Goal: Transaction & Acquisition: Purchase product/service

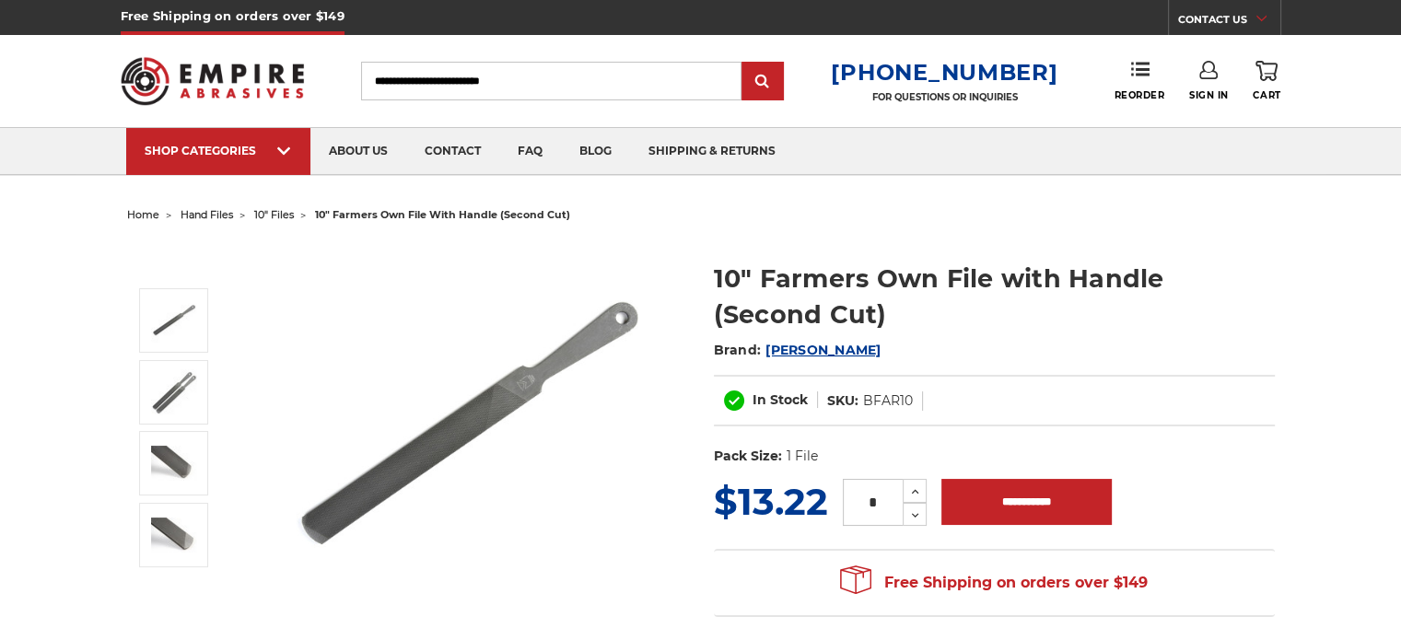
click at [417, 448] on img at bounding box center [469, 425] width 368 height 368
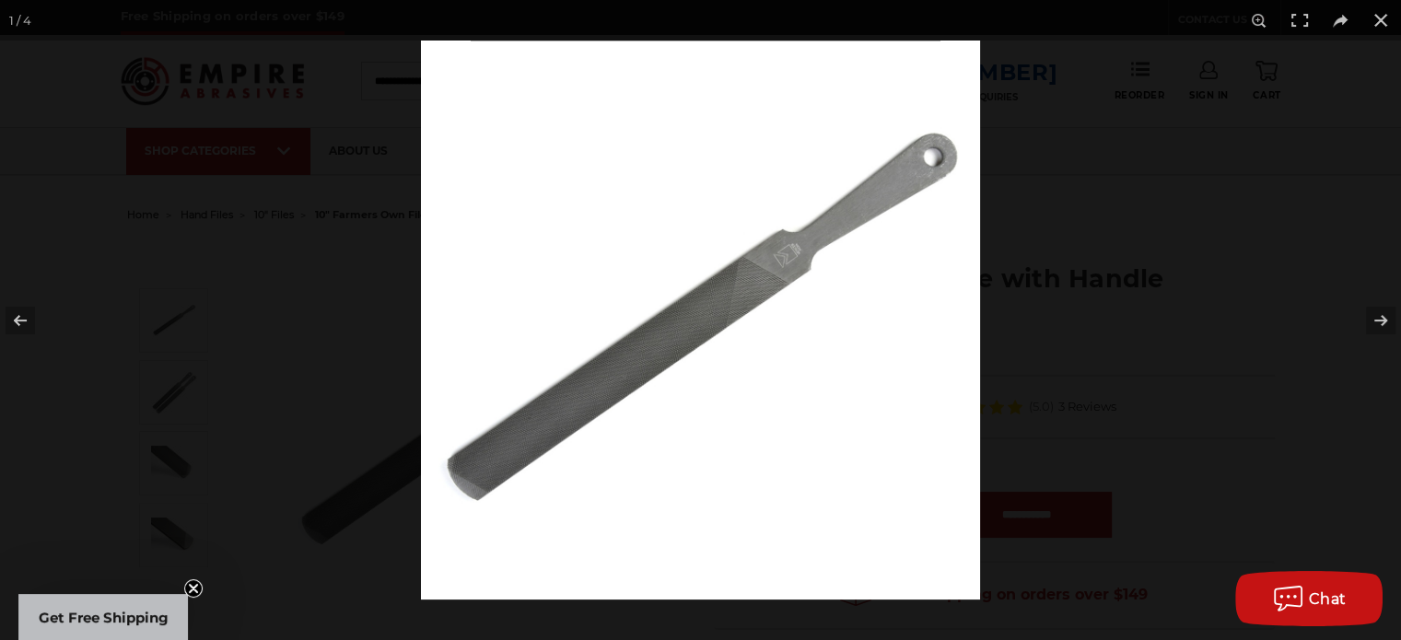
click at [656, 349] on img at bounding box center [700, 320] width 559 height 559
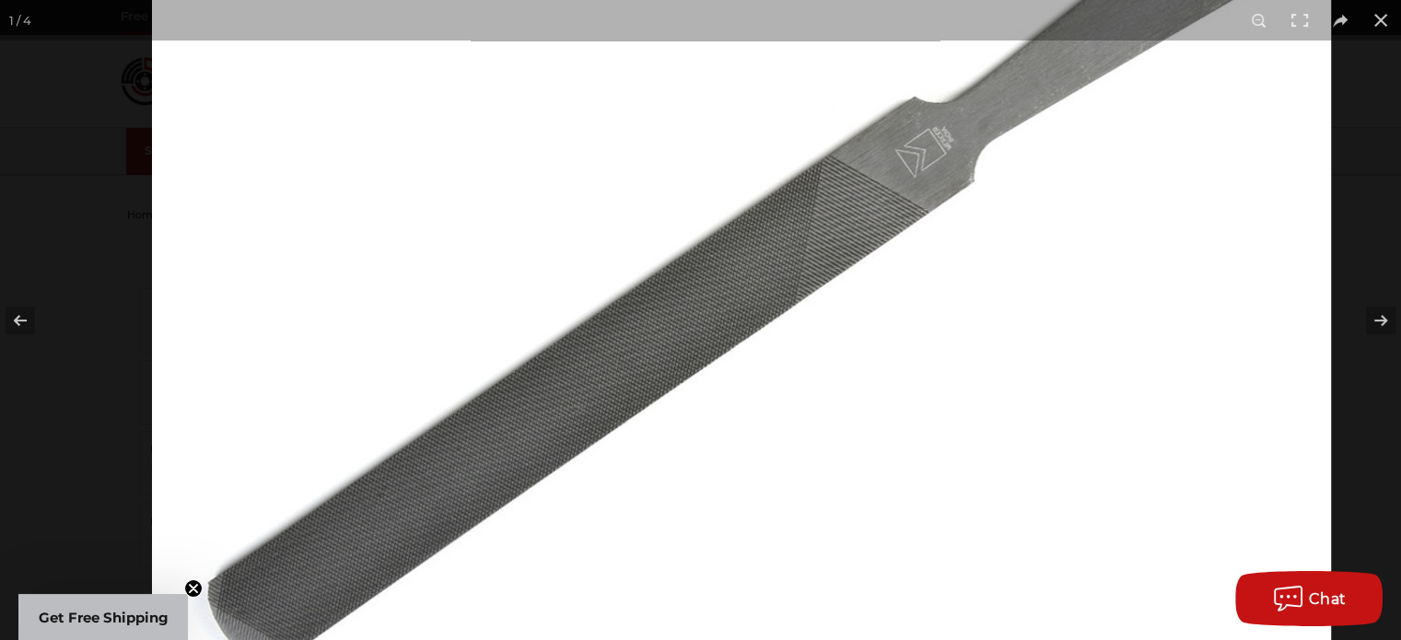
click at [803, 236] on img at bounding box center [741, 288] width 1179 height 1179
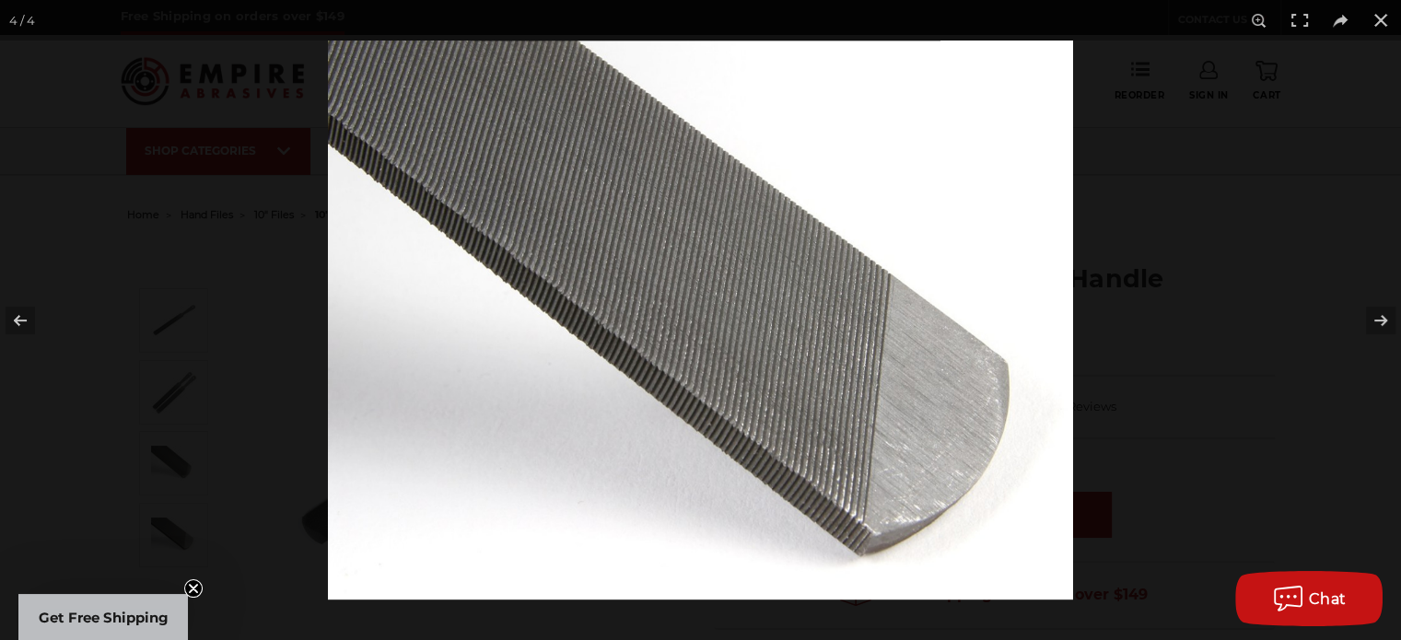
click at [601, 358] on img at bounding box center [700, 320] width 745 height 559
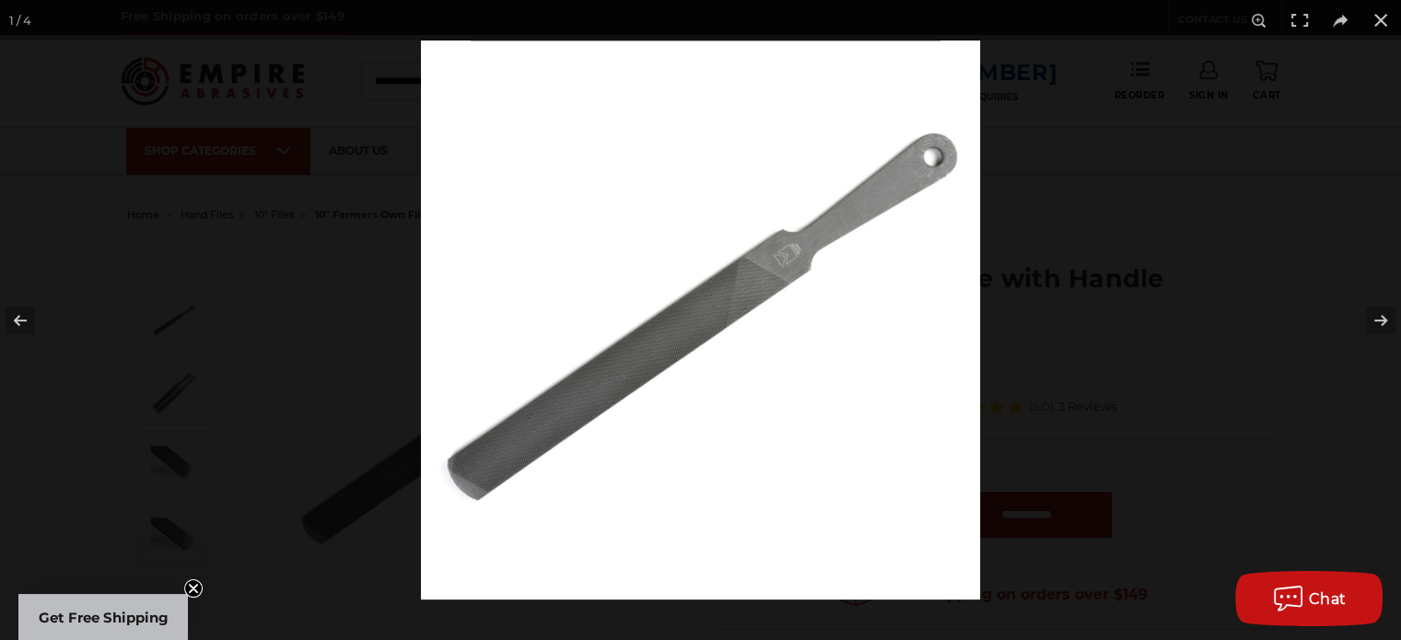
click at [722, 287] on img at bounding box center [700, 320] width 559 height 559
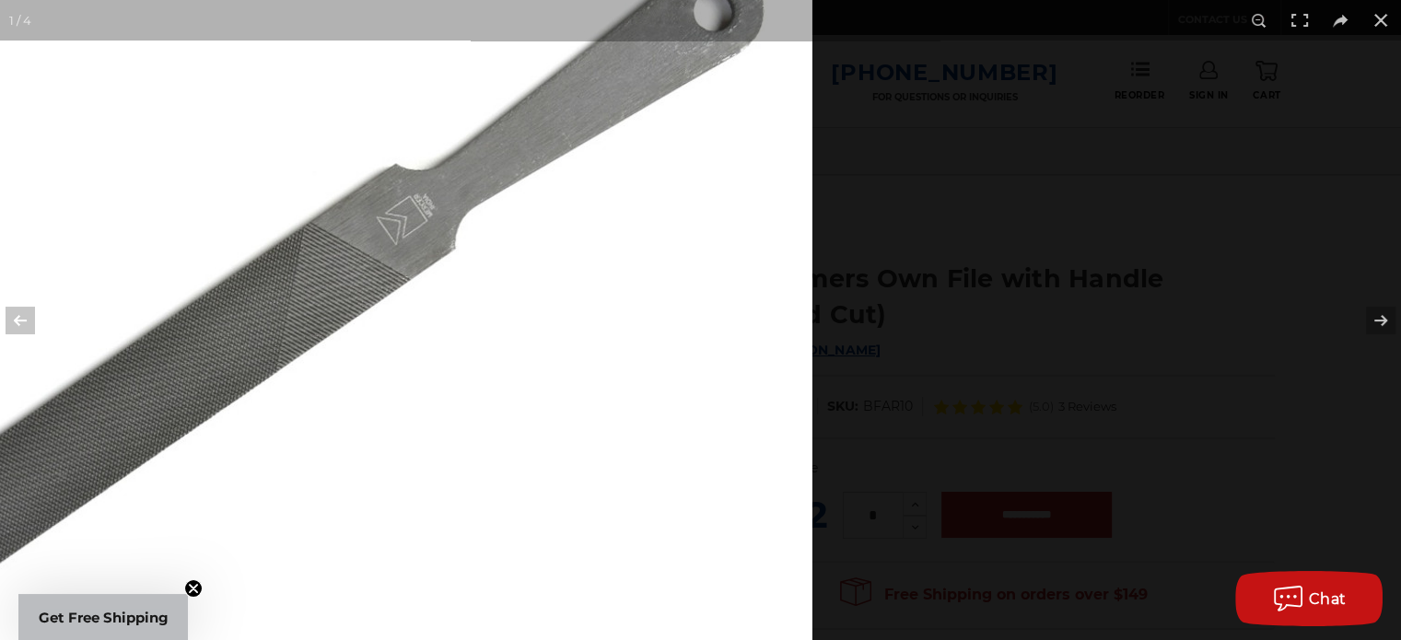
click at [527, 506] on img at bounding box center [223, 355] width 1179 height 1179
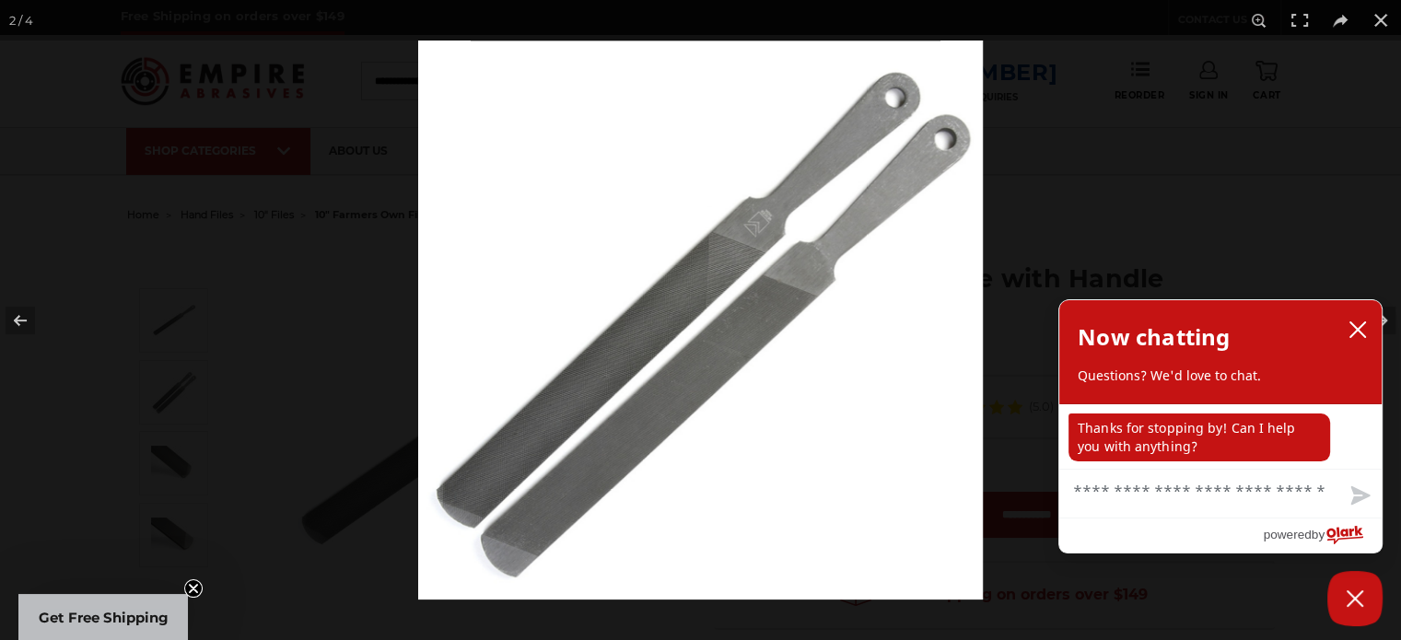
click at [455, 515] on img at bounding box center [700, 320] width 564 height 559
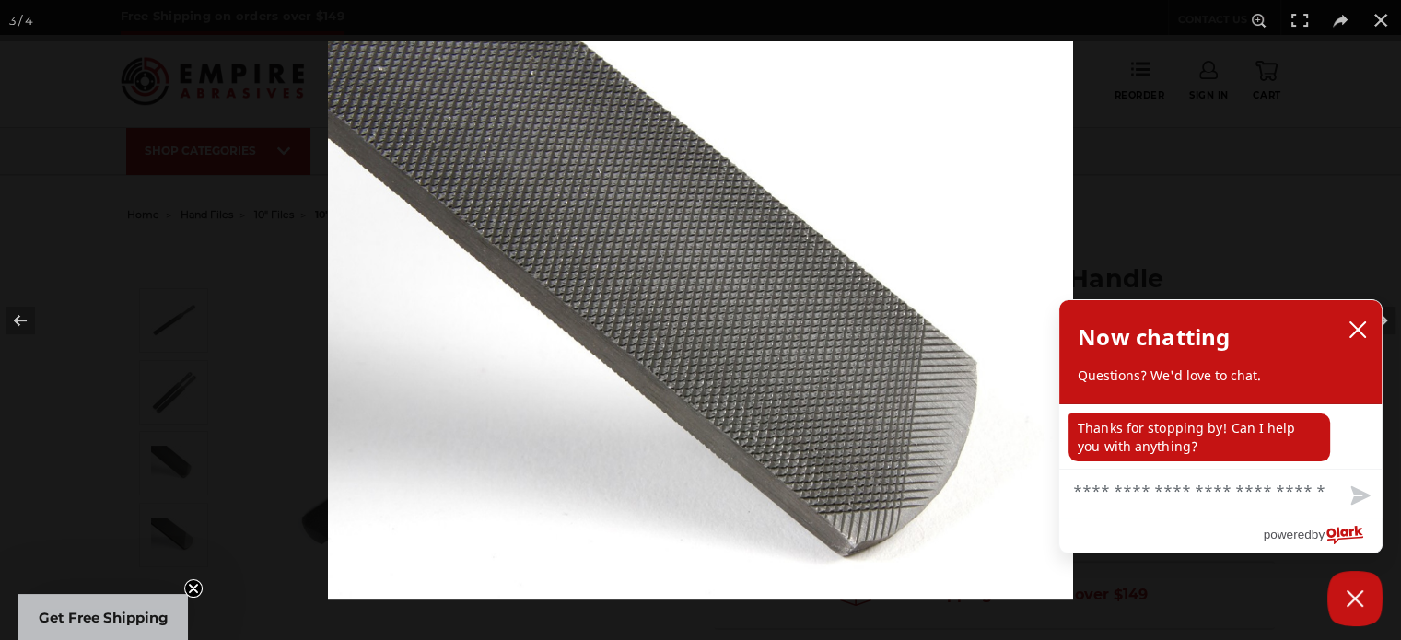
click at [328, 448] on img at bounding box center [700, 320] width 745 height 559
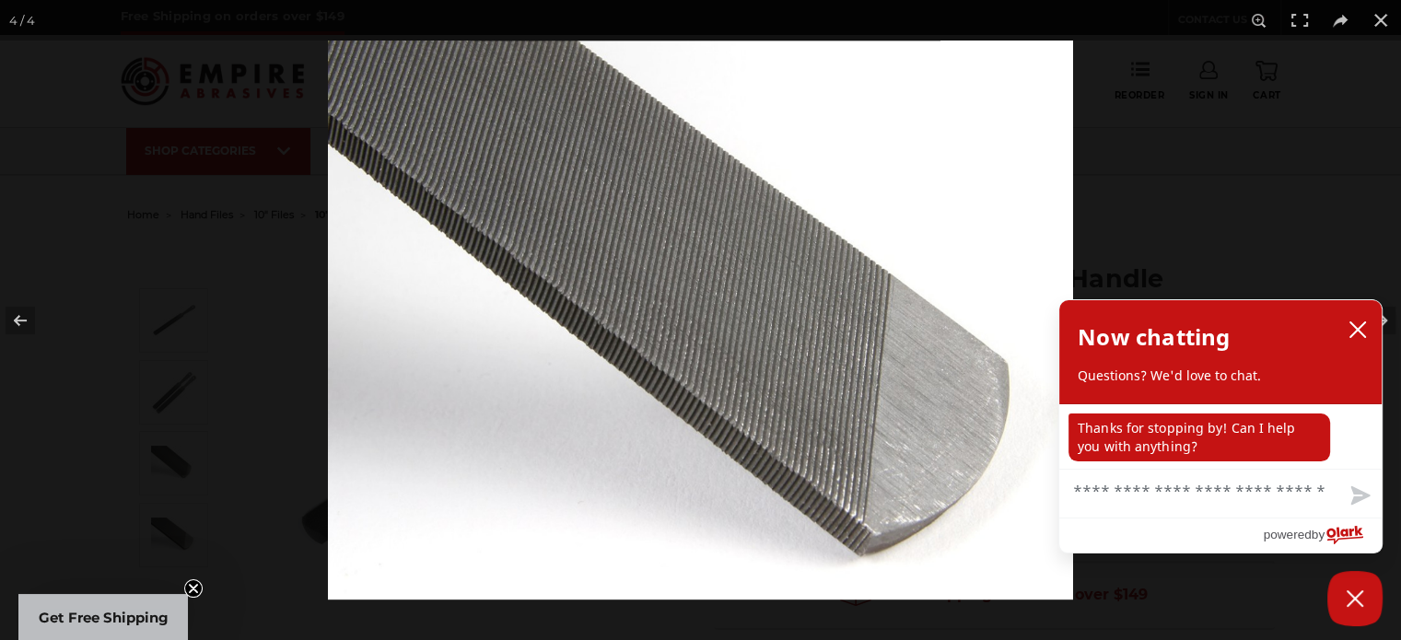
click at [328, 446] on img at bounding box center [700, 320] width 745 height 559
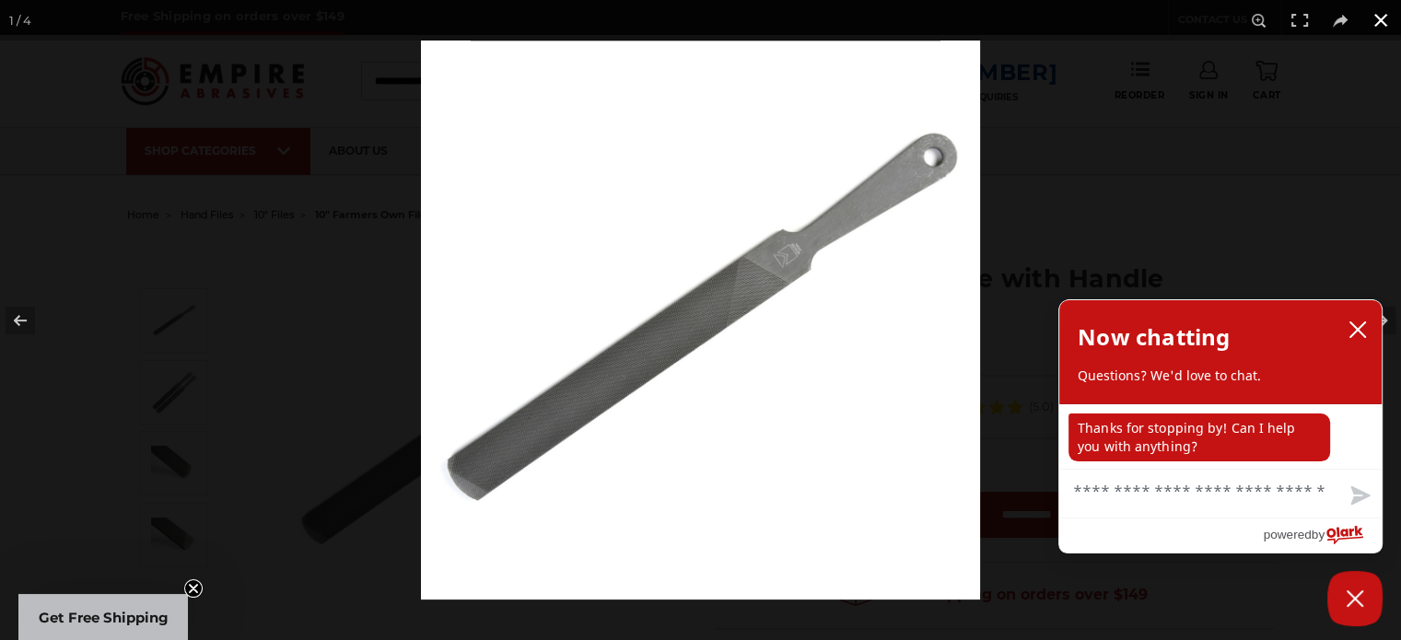
click at [1379, 17] on button at bounding box center [1380, 20] width 41 height 41
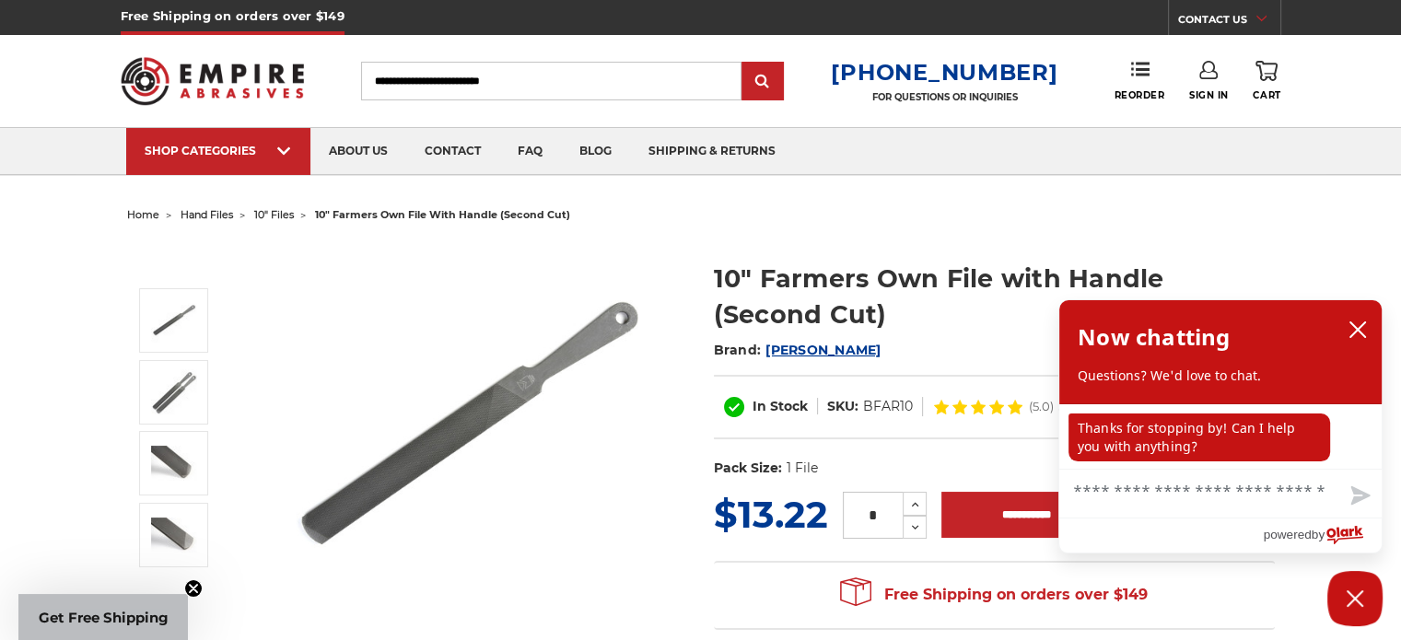
click at [584, 350] on img at bounding box center [469, 425] width 368 height 368
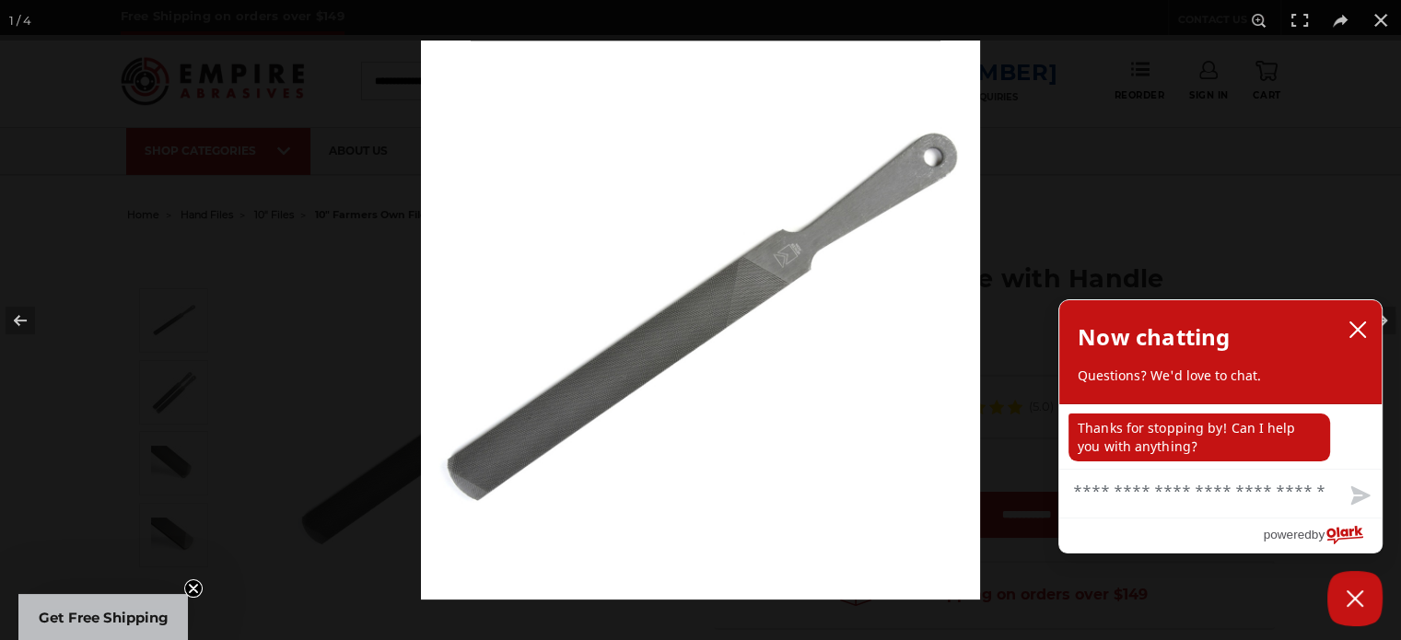
click at [788, 273] on img at bounding box center [700, 320] width 559 height 559
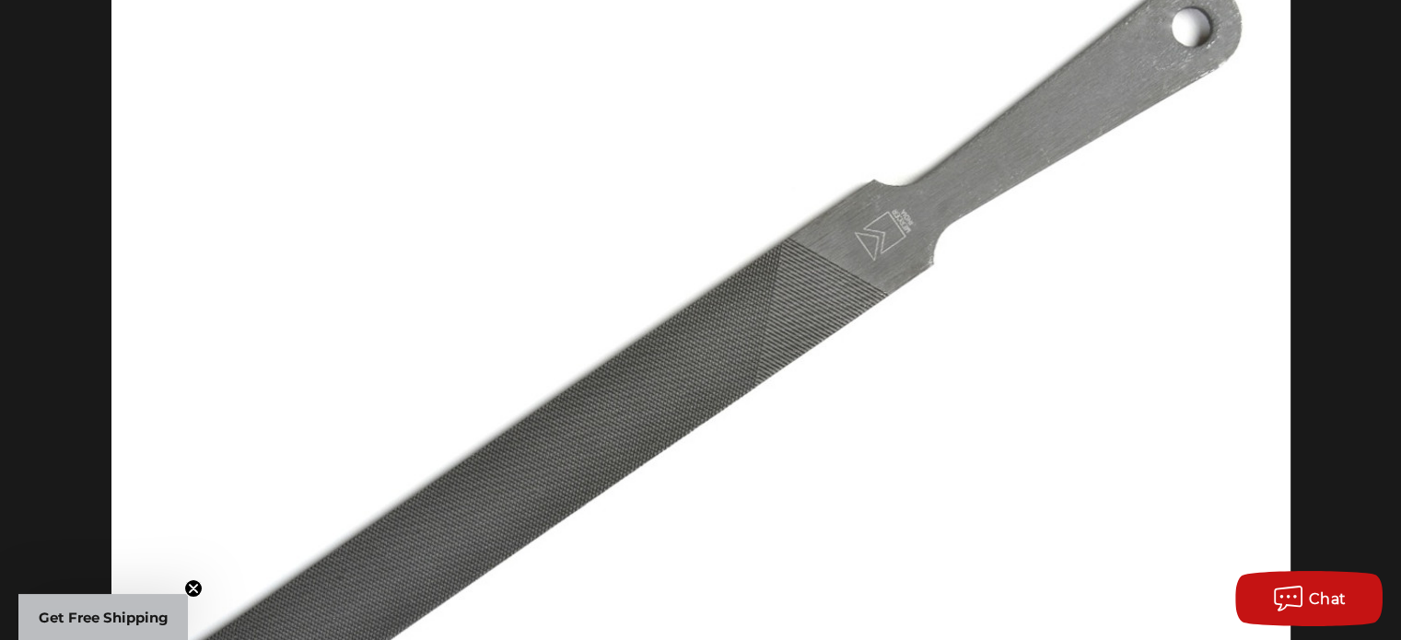
scroll to position [737, 0]
